Goal: Information Seeking & Learning: Learn about a topic

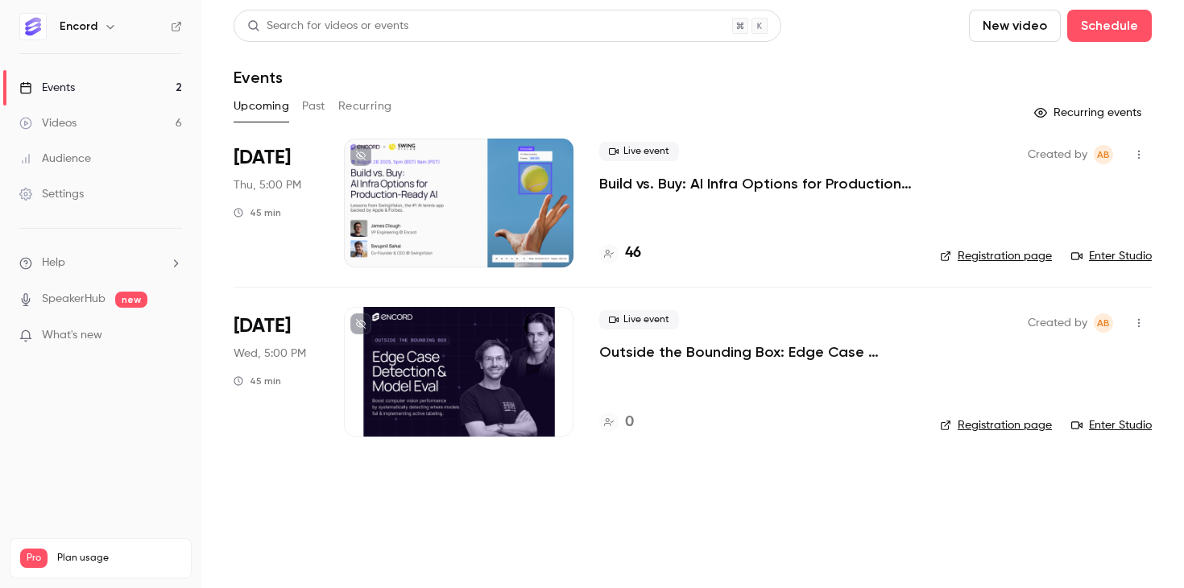
click at [631, 139] on div "Live event Build vs. Buy: AI Infra Options for Production-Ready AI 46" at bounding box center [756, 203] width 315 height 129
click at [649, 191] on p "Build vs. Buy: AI Infra Options for Production-Ready AI" at bounding box center [756, 183] width 315 height 19
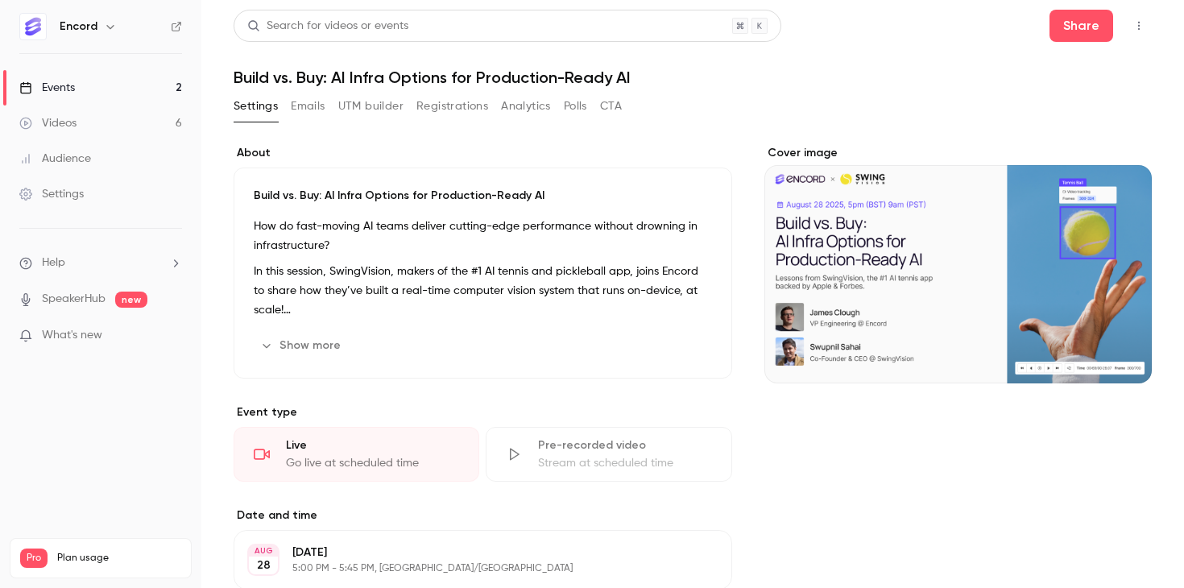
click at [554, 110] on div "Settings Emails UTM builder Registrations Analytics Polls CTA" at bounding box center [428, 106] width 388 height 26
click at [116, 87] on link "Events 2" at bounding box center [100, 87] width 201 height 35
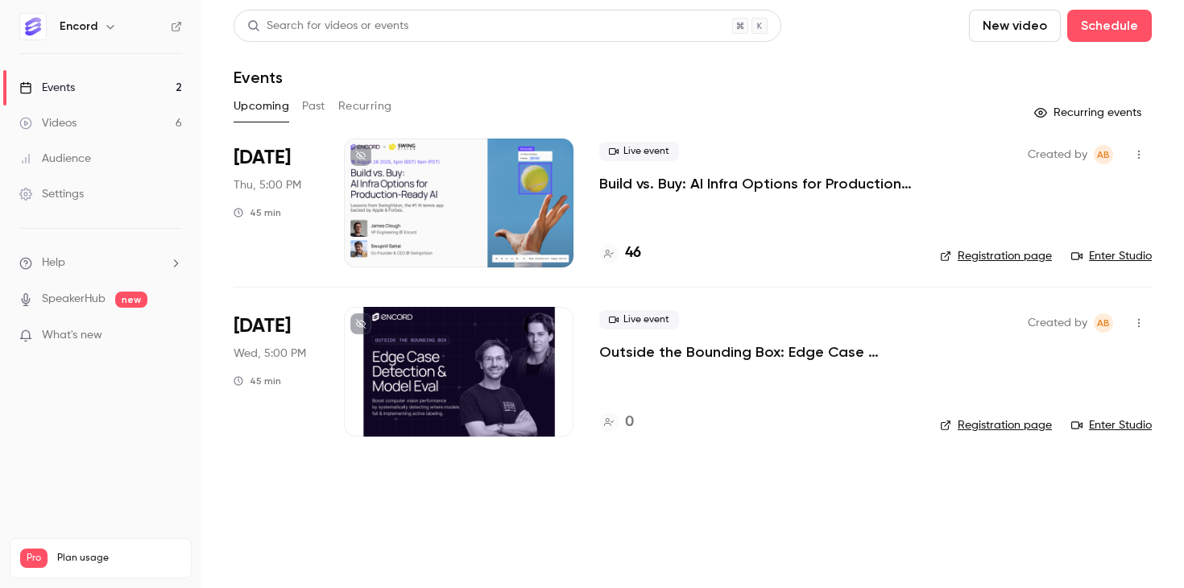
click at [254, 187] on span "Thu, 5:00 PM" at bounding box center [268, 185] width 68 height 16
click at [632, 252] on h4 "46" at bounding box center [633, 253] width 16 height 22
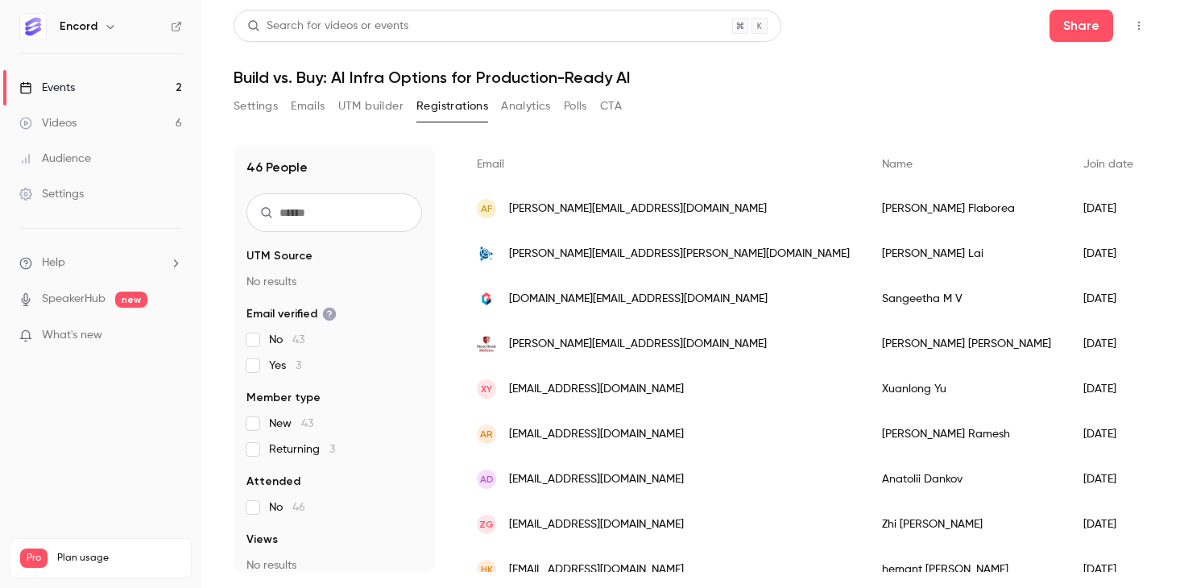
scroll to position [115, 0]
